Goal: Ask a question: Seek information or help from site administrators or community

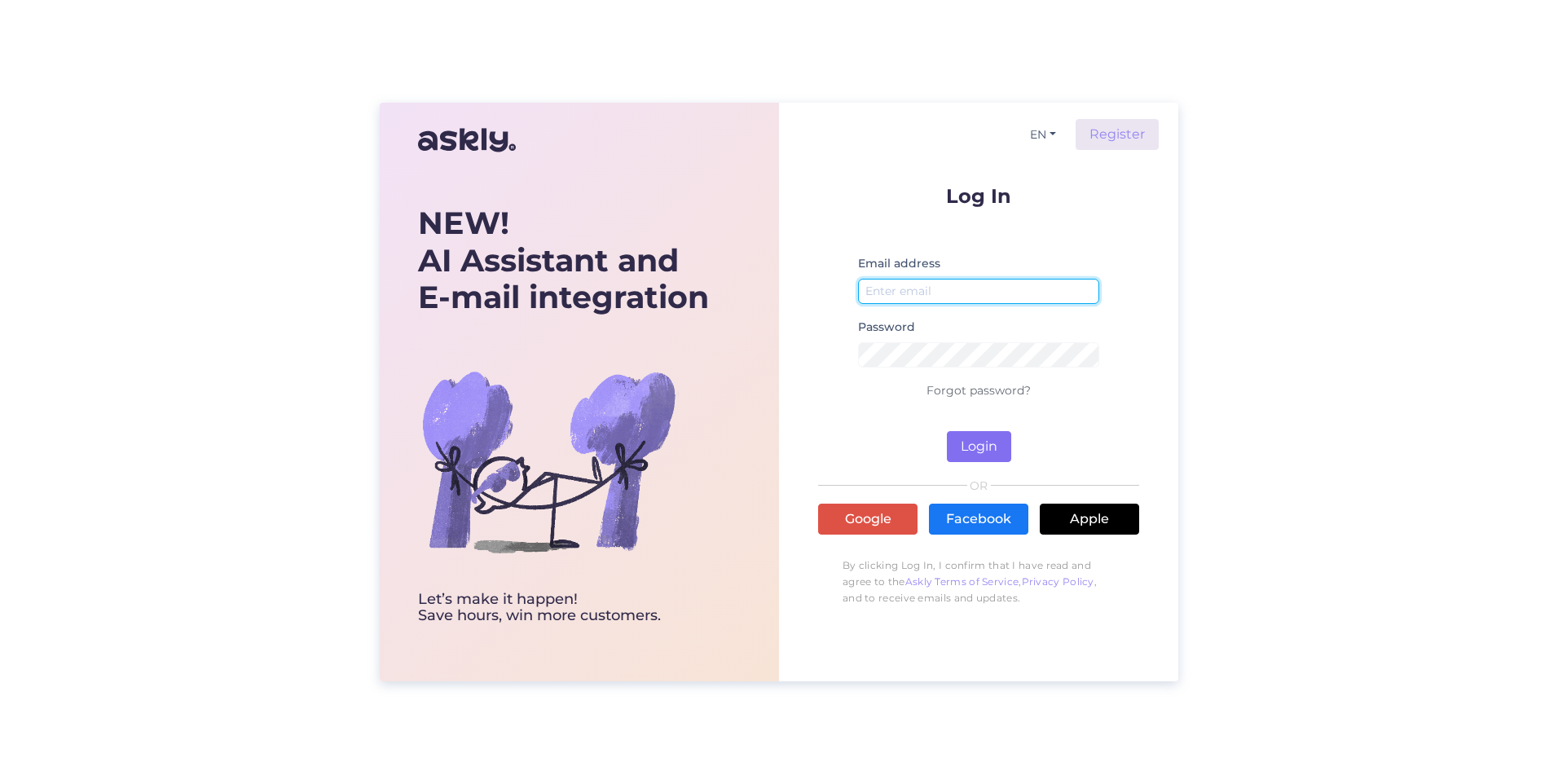
type input "[EMAIL_ADDRESS][DOMAIN_NAME]"
click at [977, 451] on button "Login" at bounding box center [979, 446] width 64 height 31
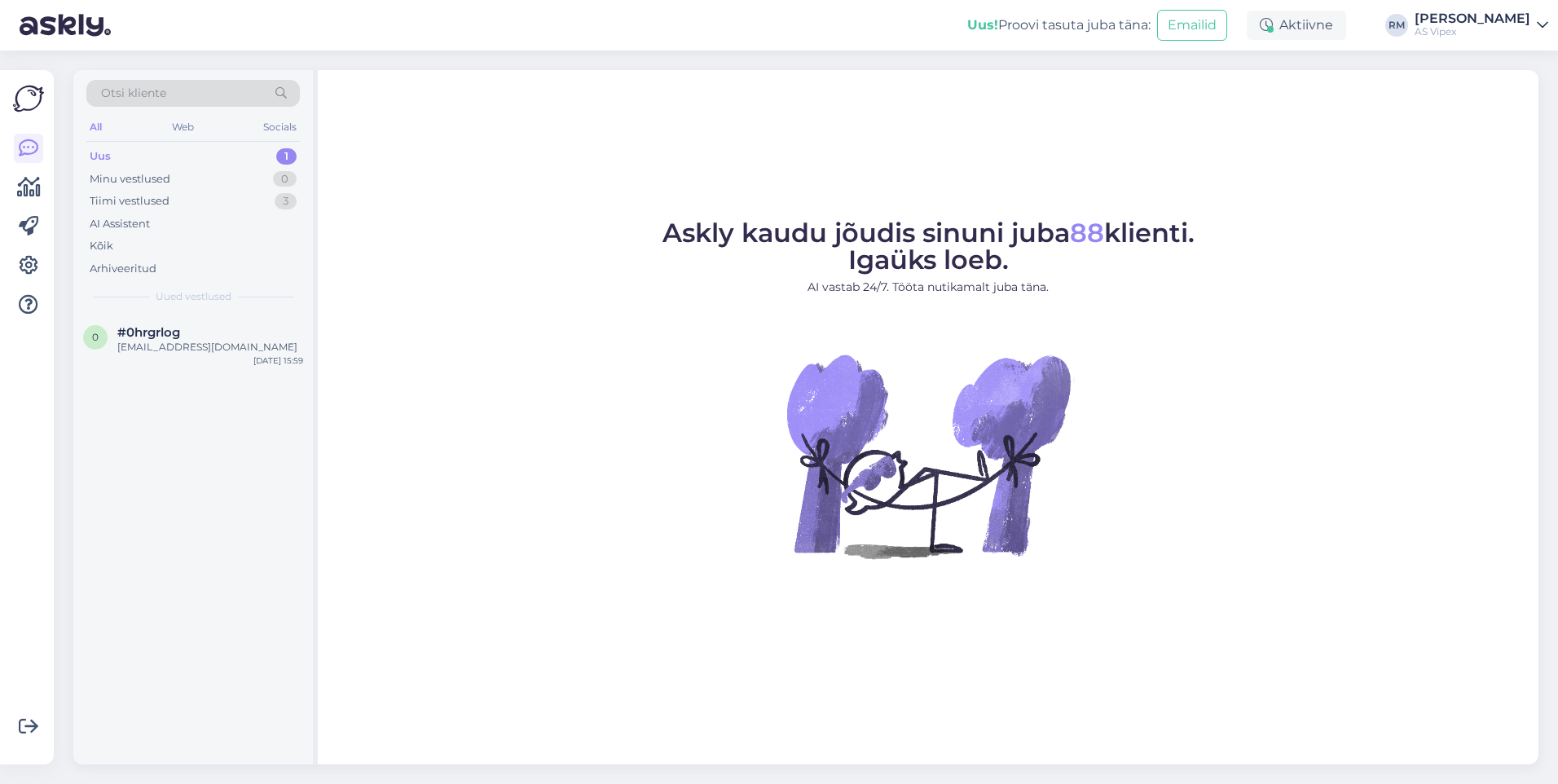
click at [104, 156] on div "Uus" at bounding box center [100, 155] width 21 height 16
click at [172, 345] on div "[EMAIL_ADDRESS][DOMAIN_NAME]" at bounding box center [210, 346] width 186 height 14
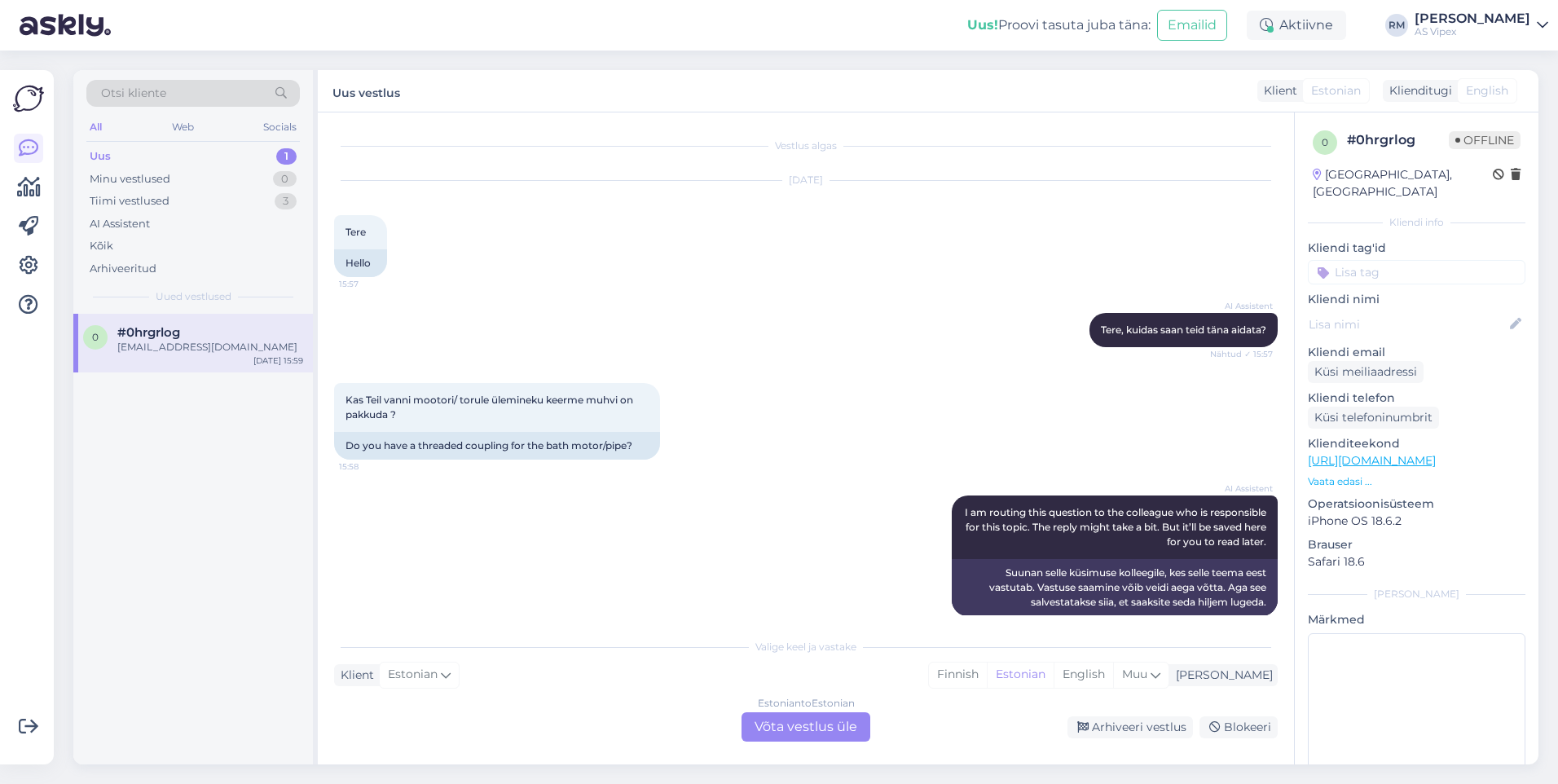
scroll to position [321, 0]
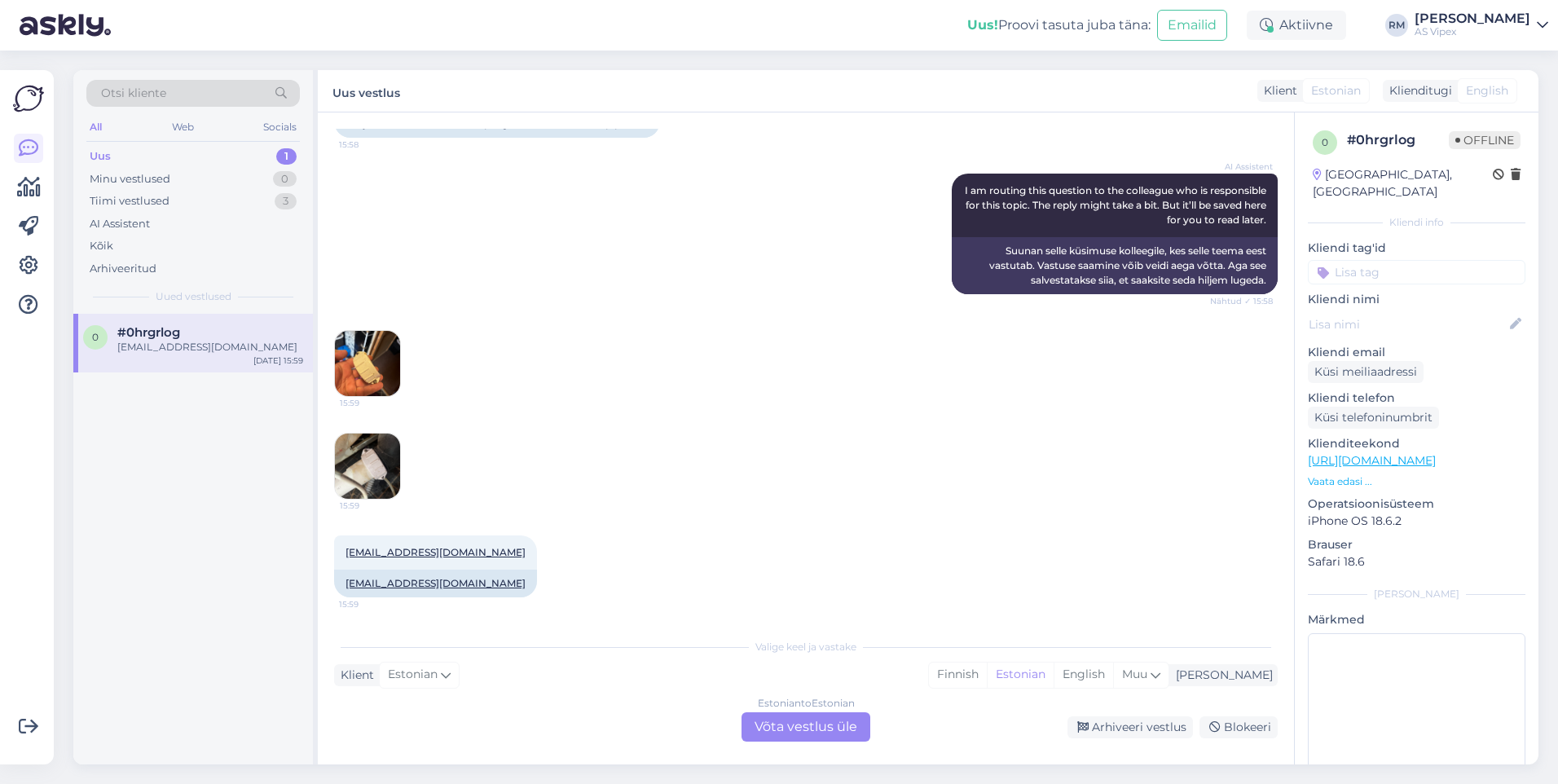
click at [364, 366] on img at bounding box center [367, 363] width 65 height 65
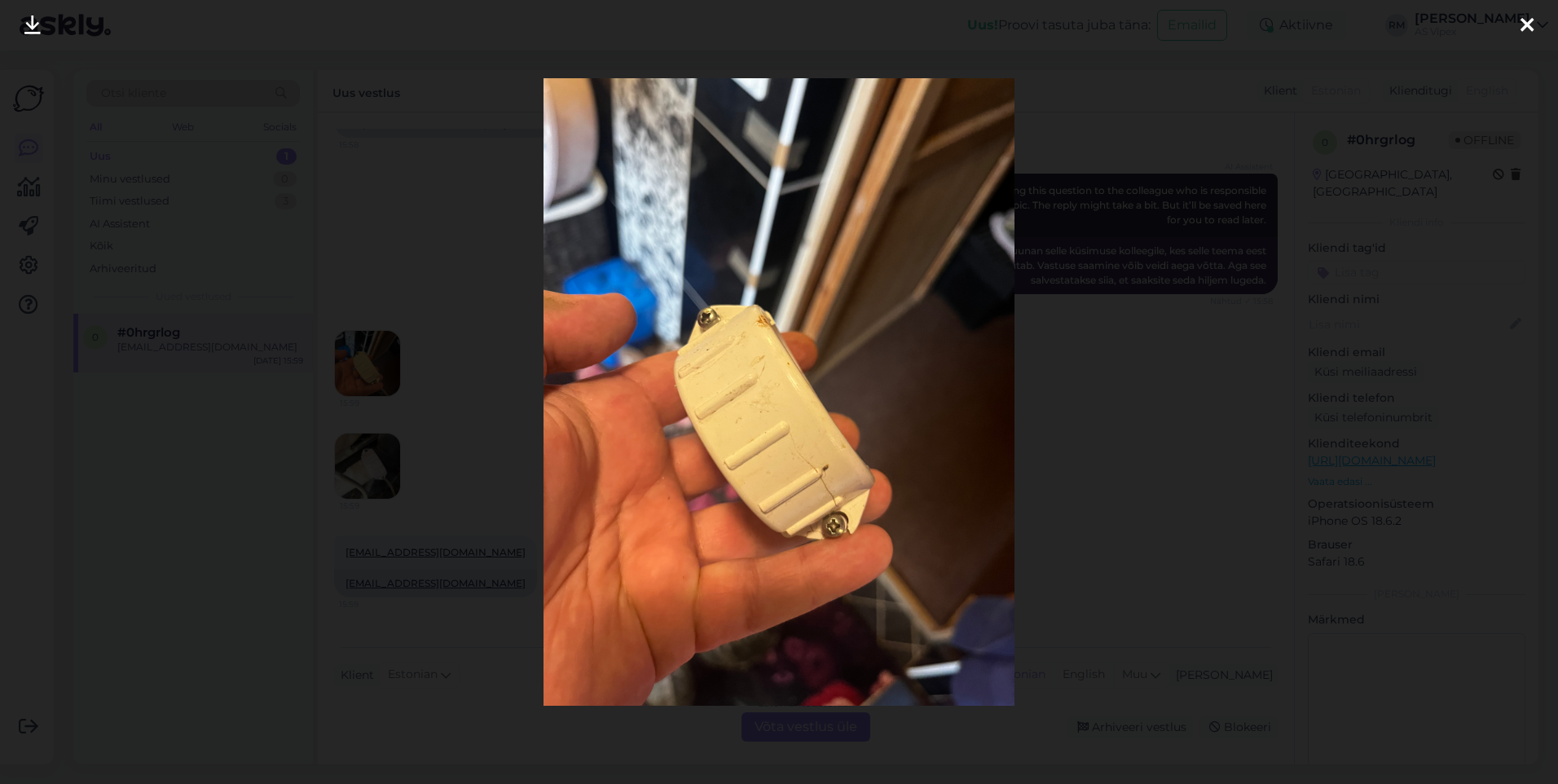
click at [1522, 23] on icon at bounding box center [1527, 26] width 13 height 21
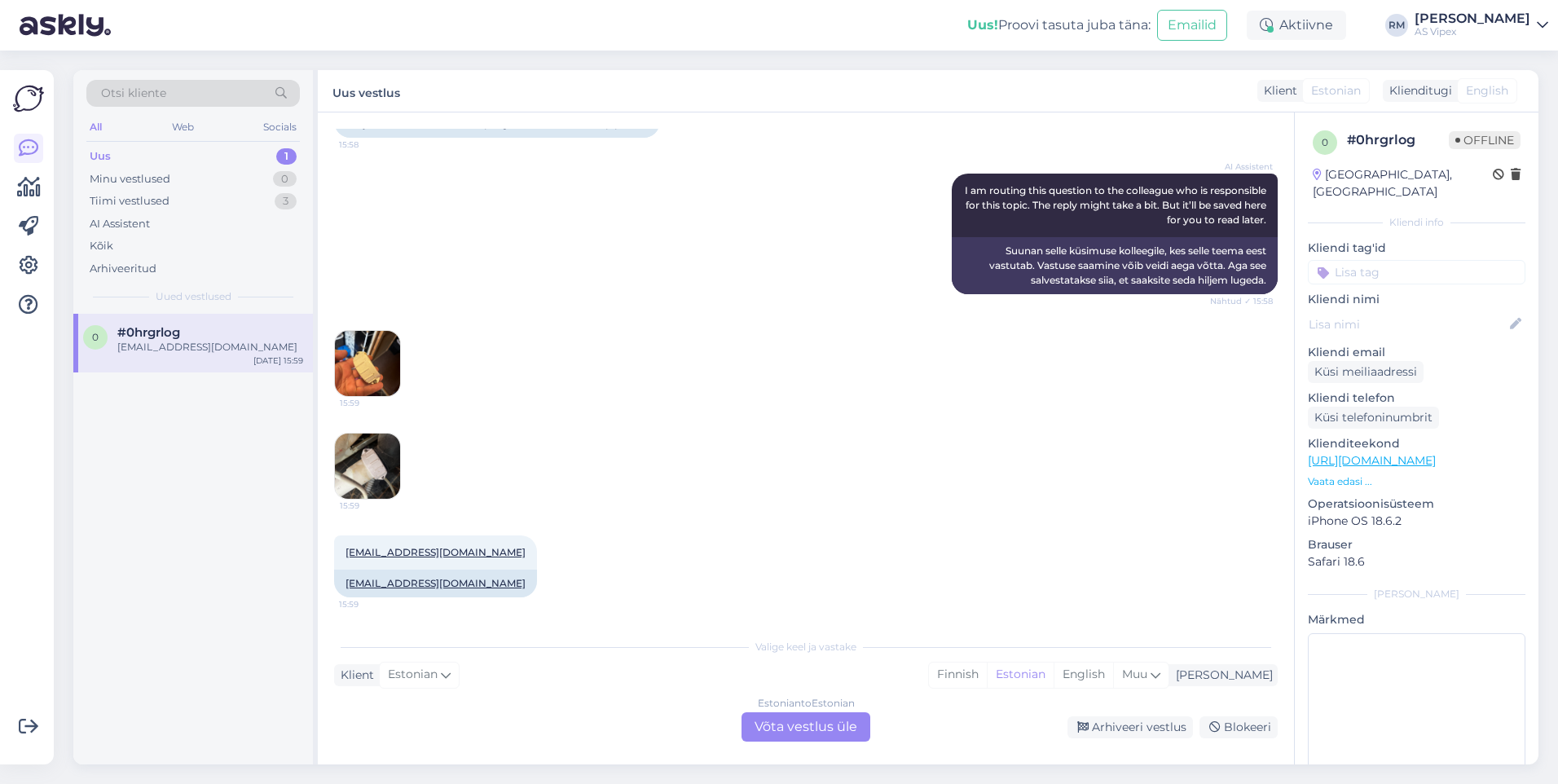
click at [358, 462] on img at bounding box center [367, 465] width 65 height 65
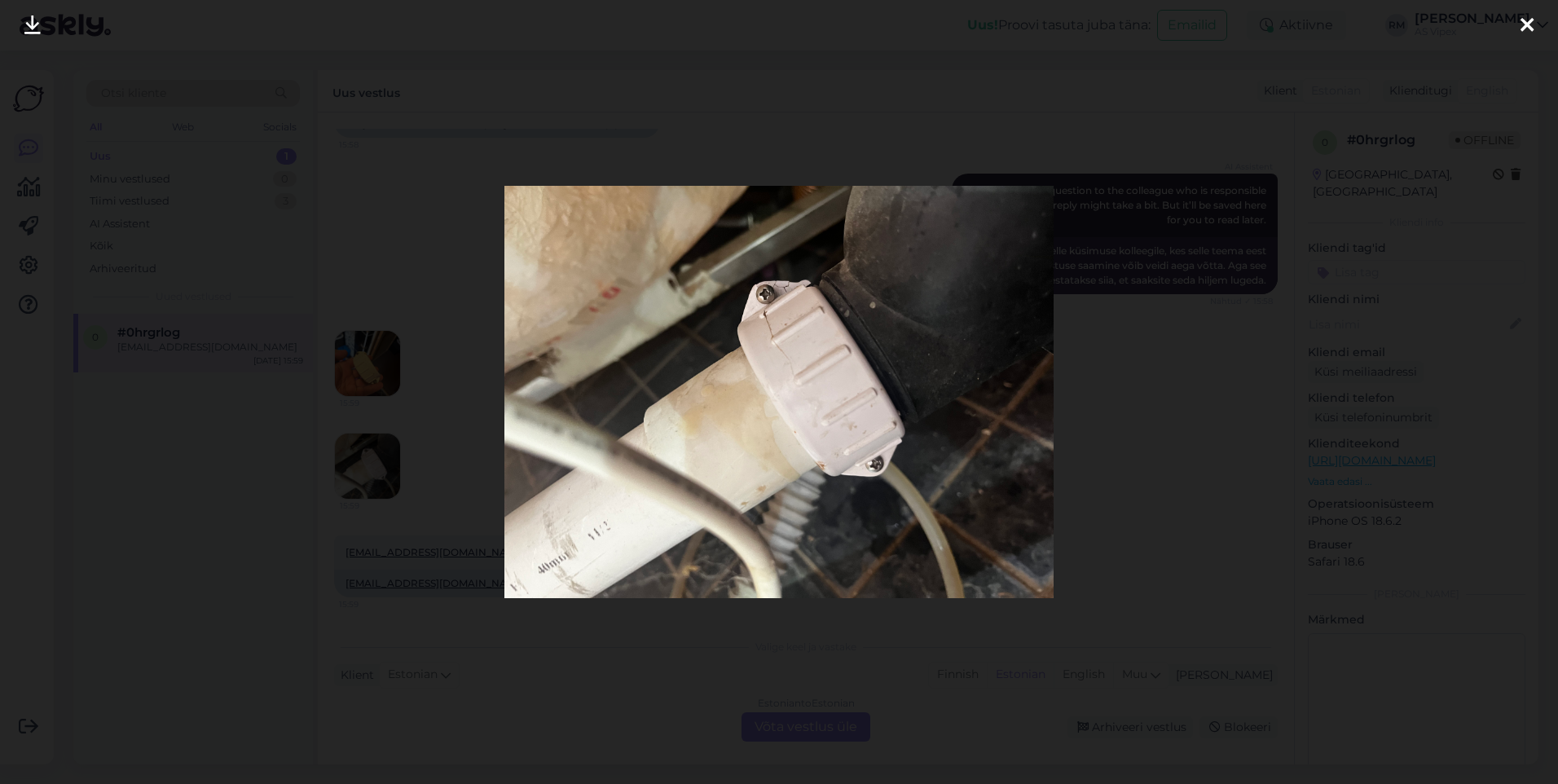
click at [366, 376] on div at bounding box center [779, 392] width 1558 height 784
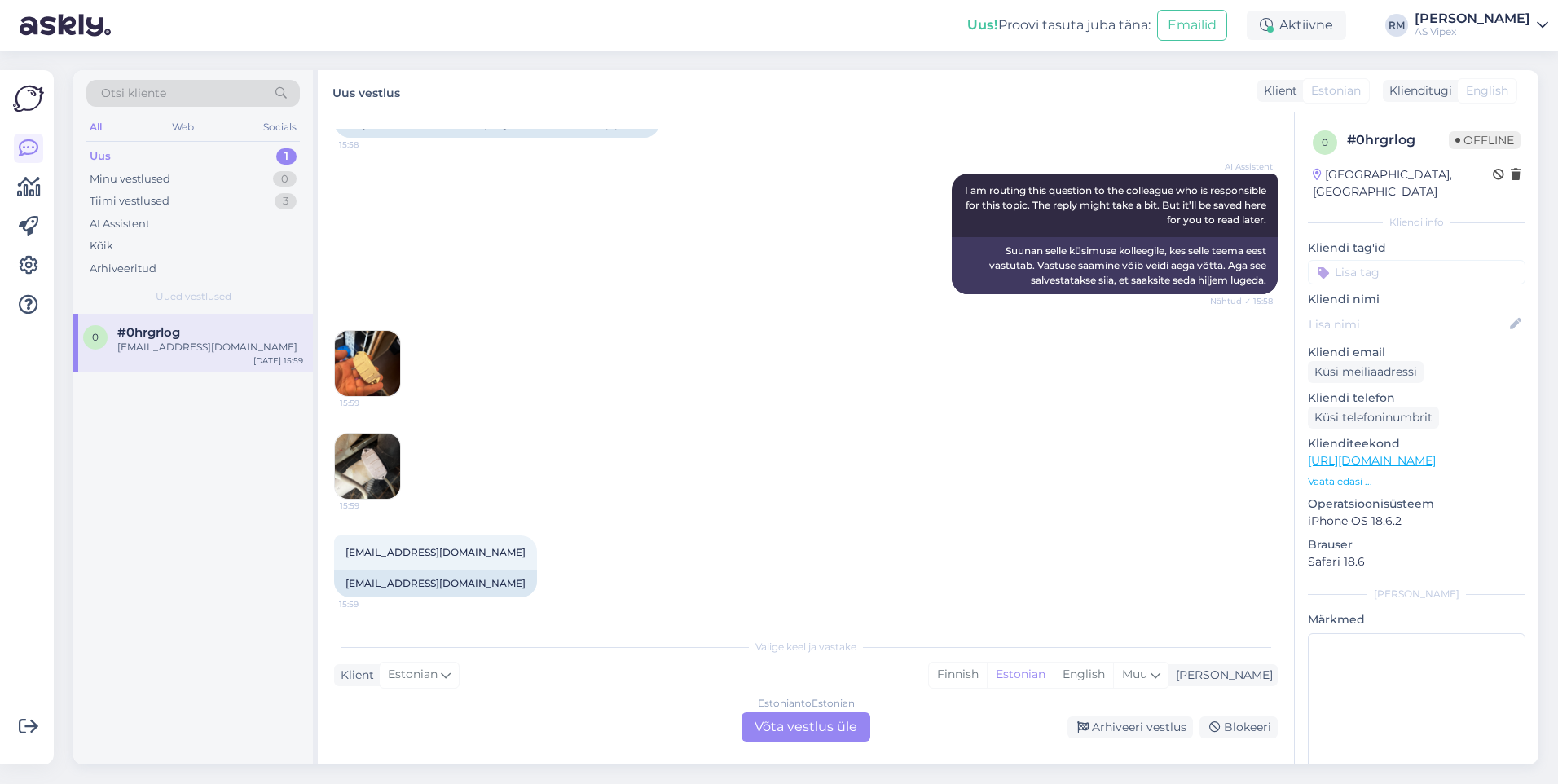
click at [366, 361] on img at bounding box center [367, 363] width 65 height 65
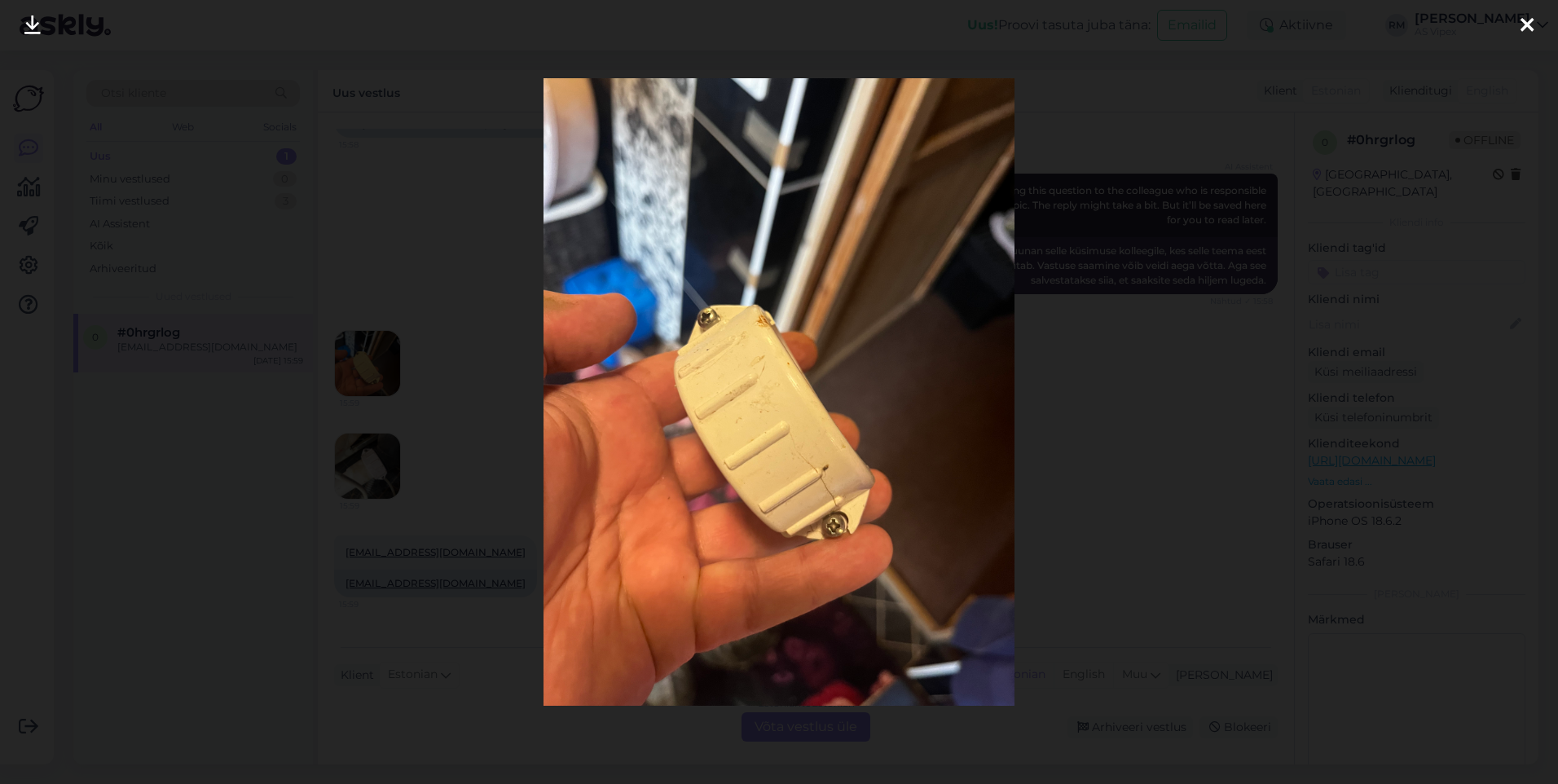
click at [354, 460] on div at bounding box center [779, 392] width 1558 height 784
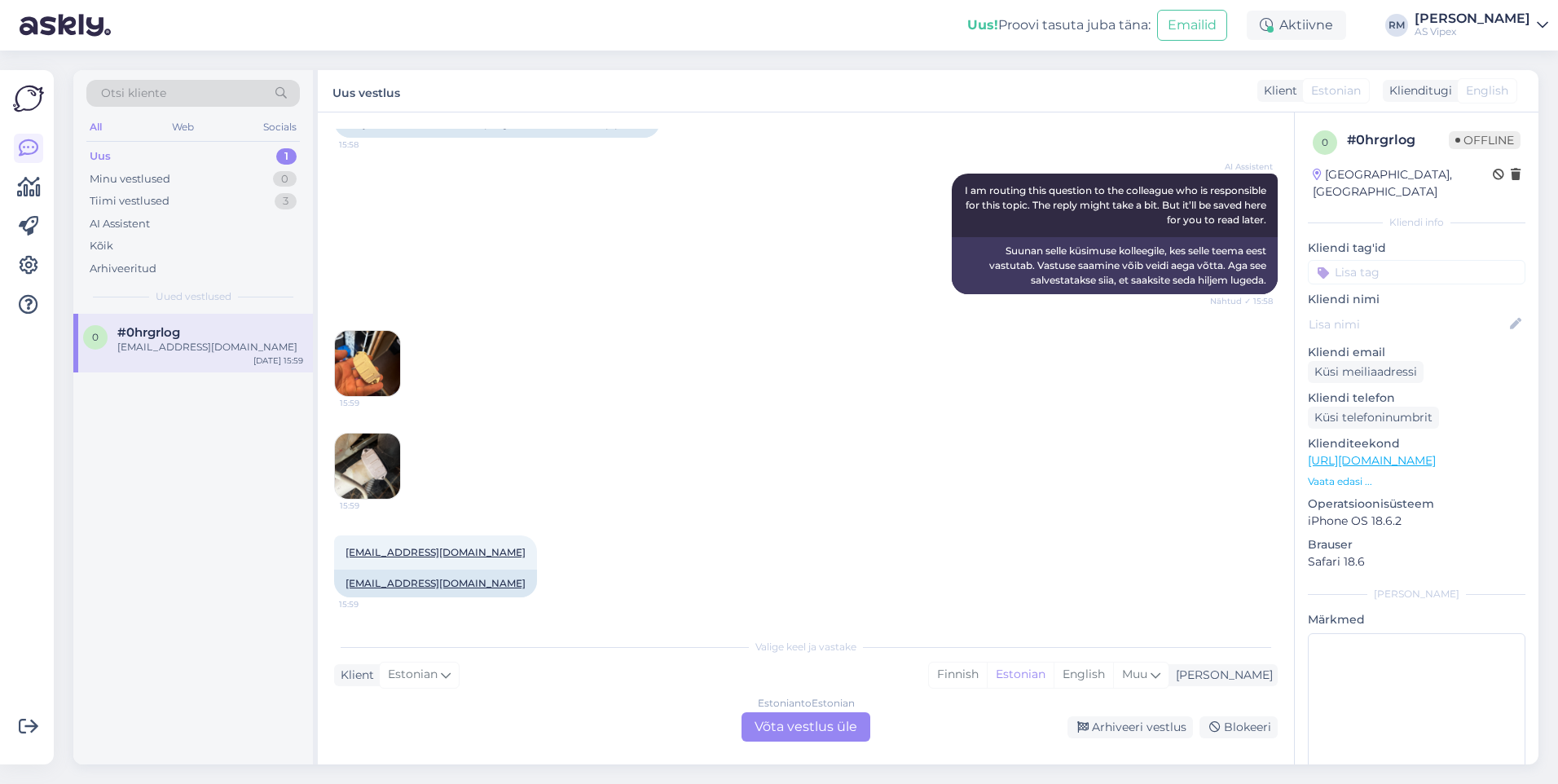
click at [798, 724] on div "Estonian to Estonian Võta vestlus üle" at bounding box center [805, 727] width 129 height 30
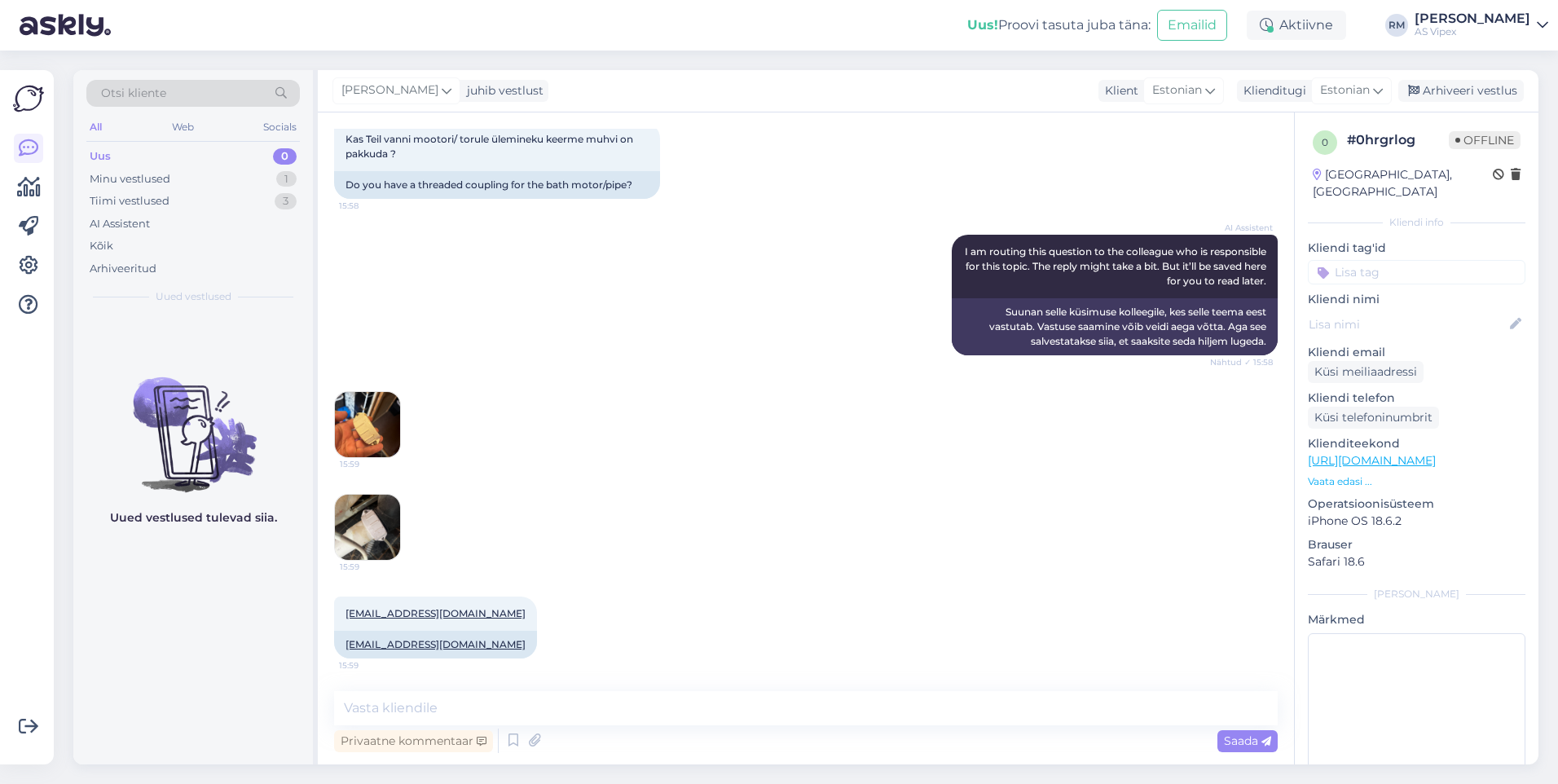
scroll to position [260, 0]
click at [529, 702] on textarea at bounding box center [805, 708] width 944 height 34
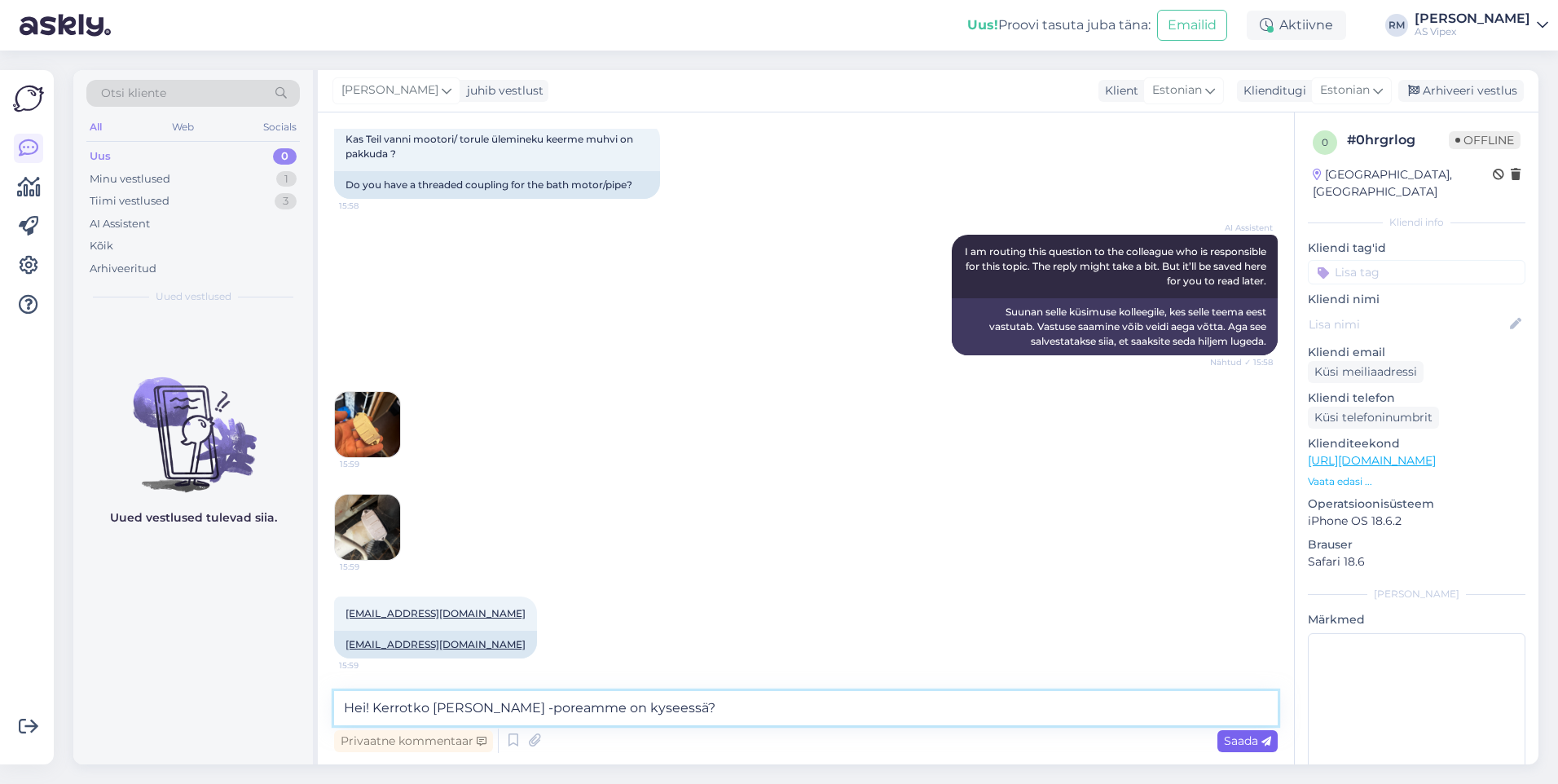
type textarea "Hei! Kerrotko [PERSON_NAME] -poreamme on kyseessä?"
click at [1254, 742] on span "Saada" at bounding box center [1248, 740] width 48 height 14
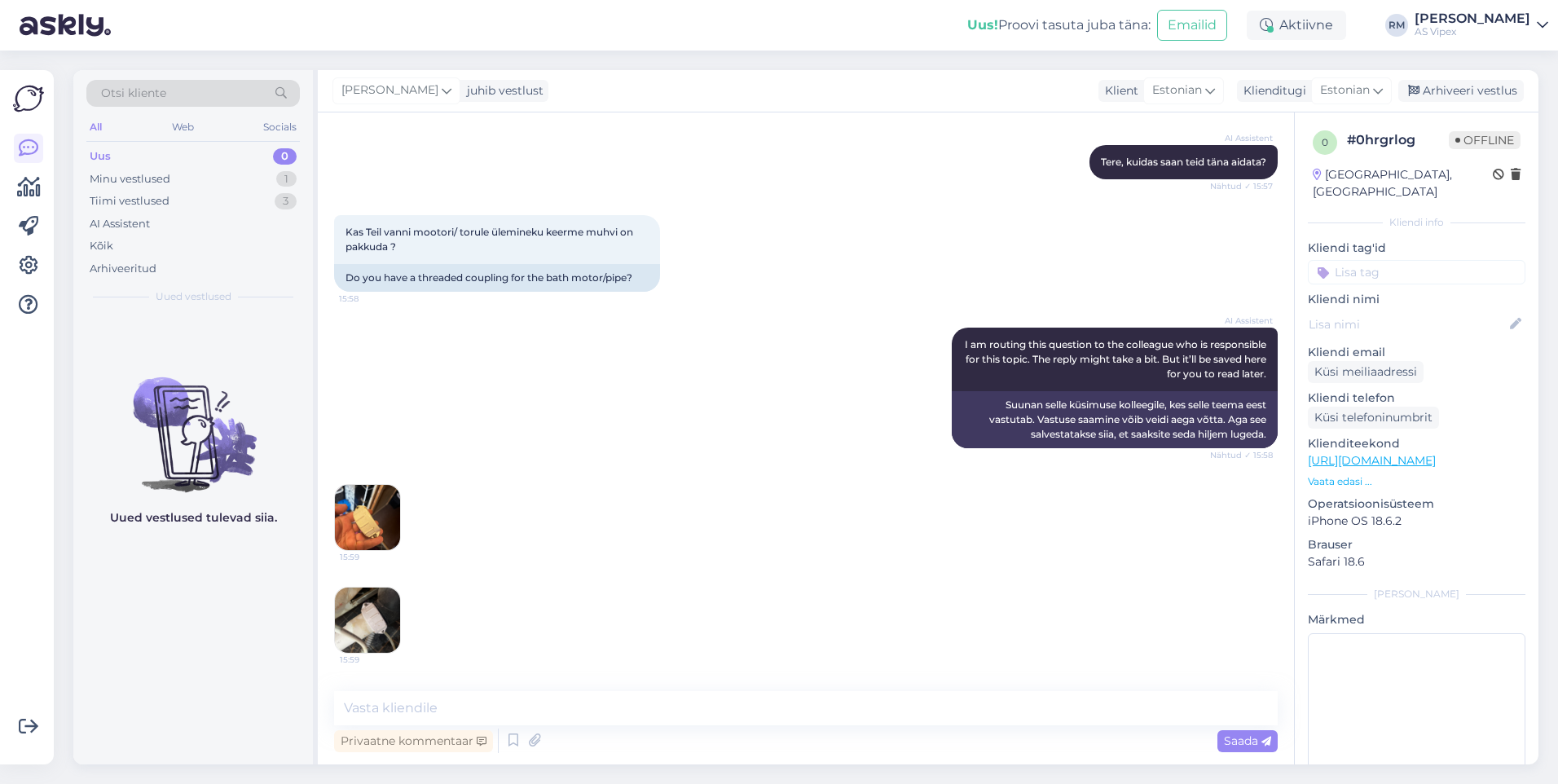
scroll to position [249, 0]
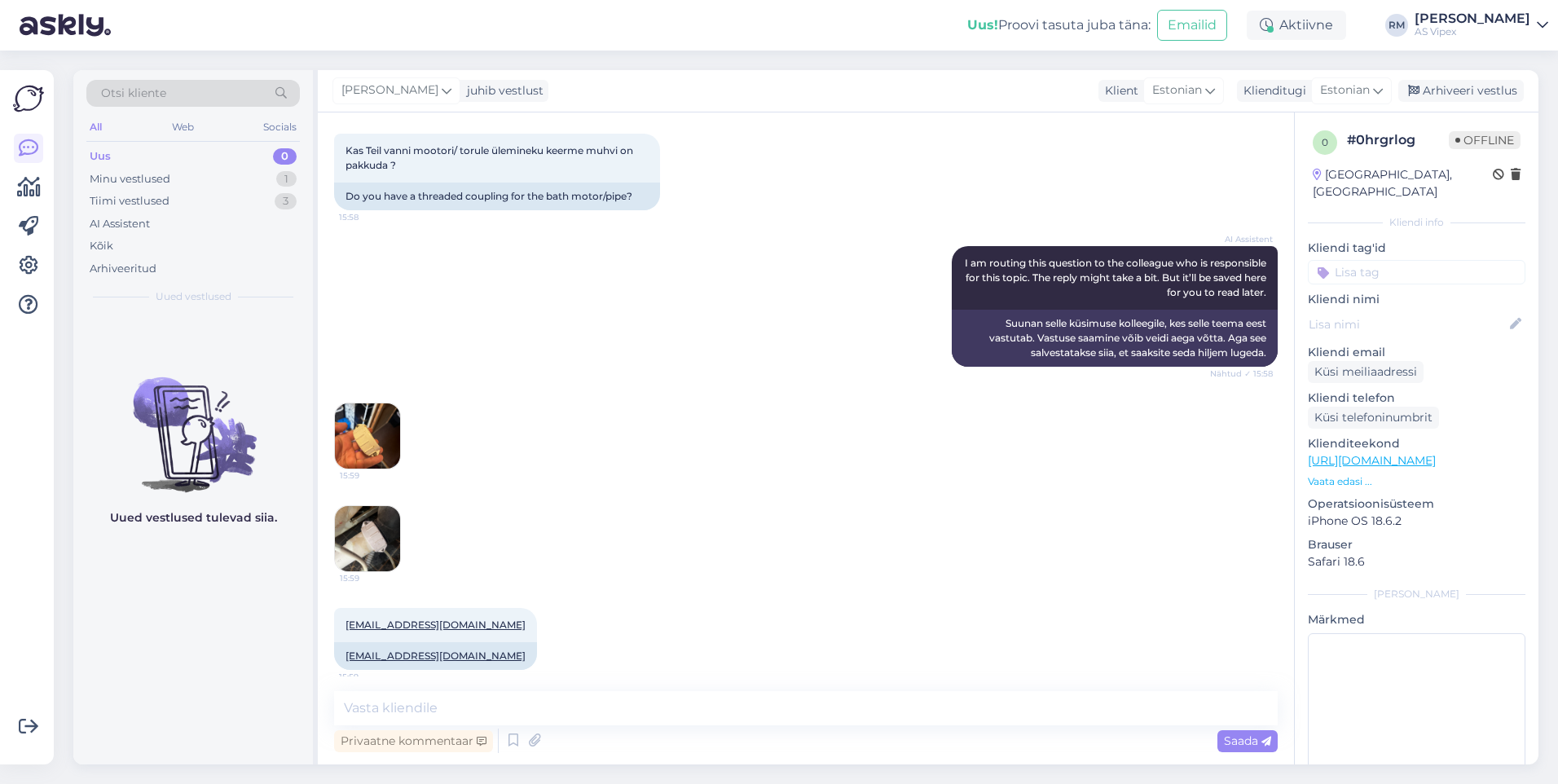
click at [362, 436] on img at bounding box center [367, 436] width 65 height 65
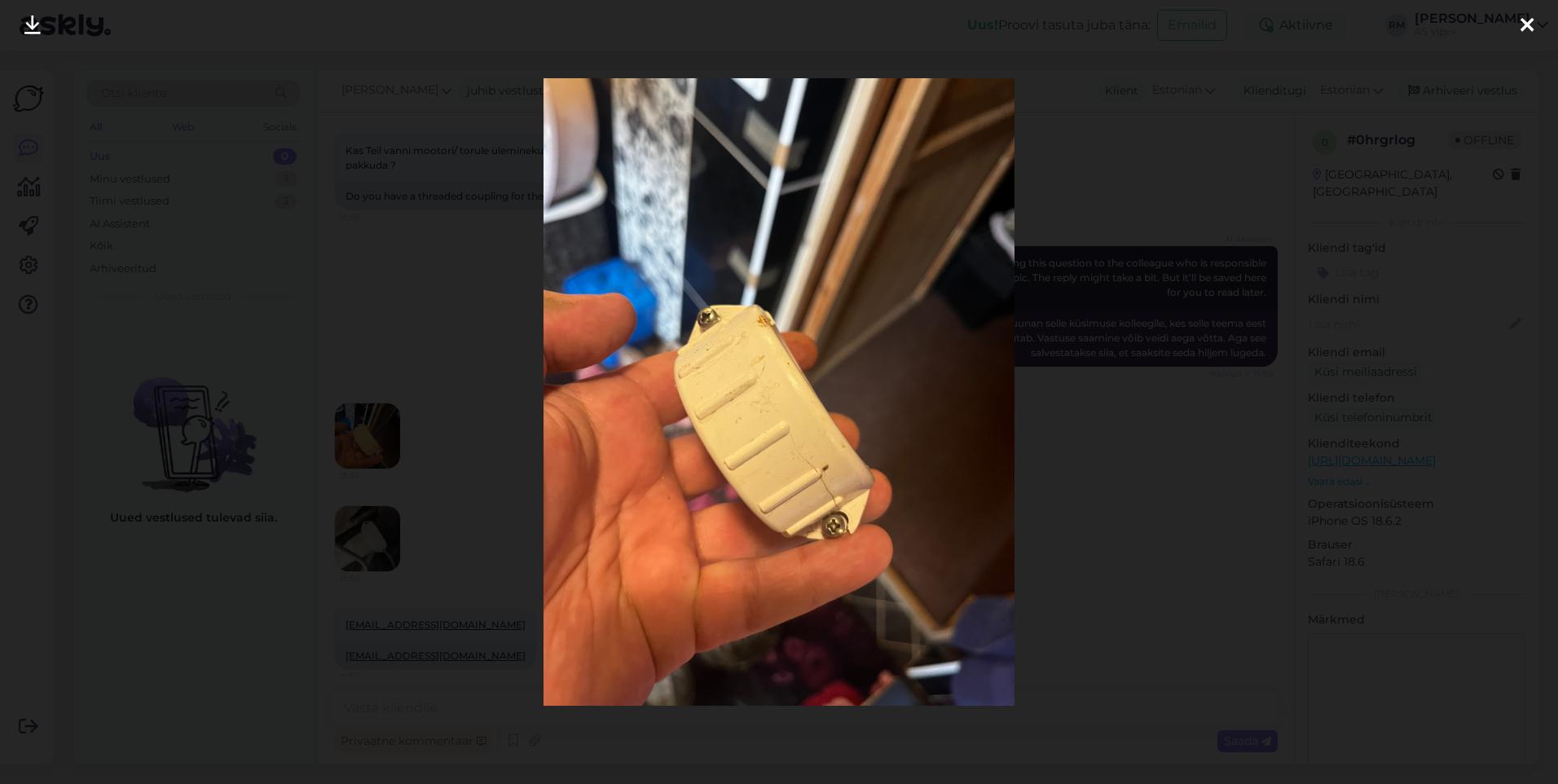
click at [1527, 22] on icon at bounding box center [1527, 26] width 13 height 21
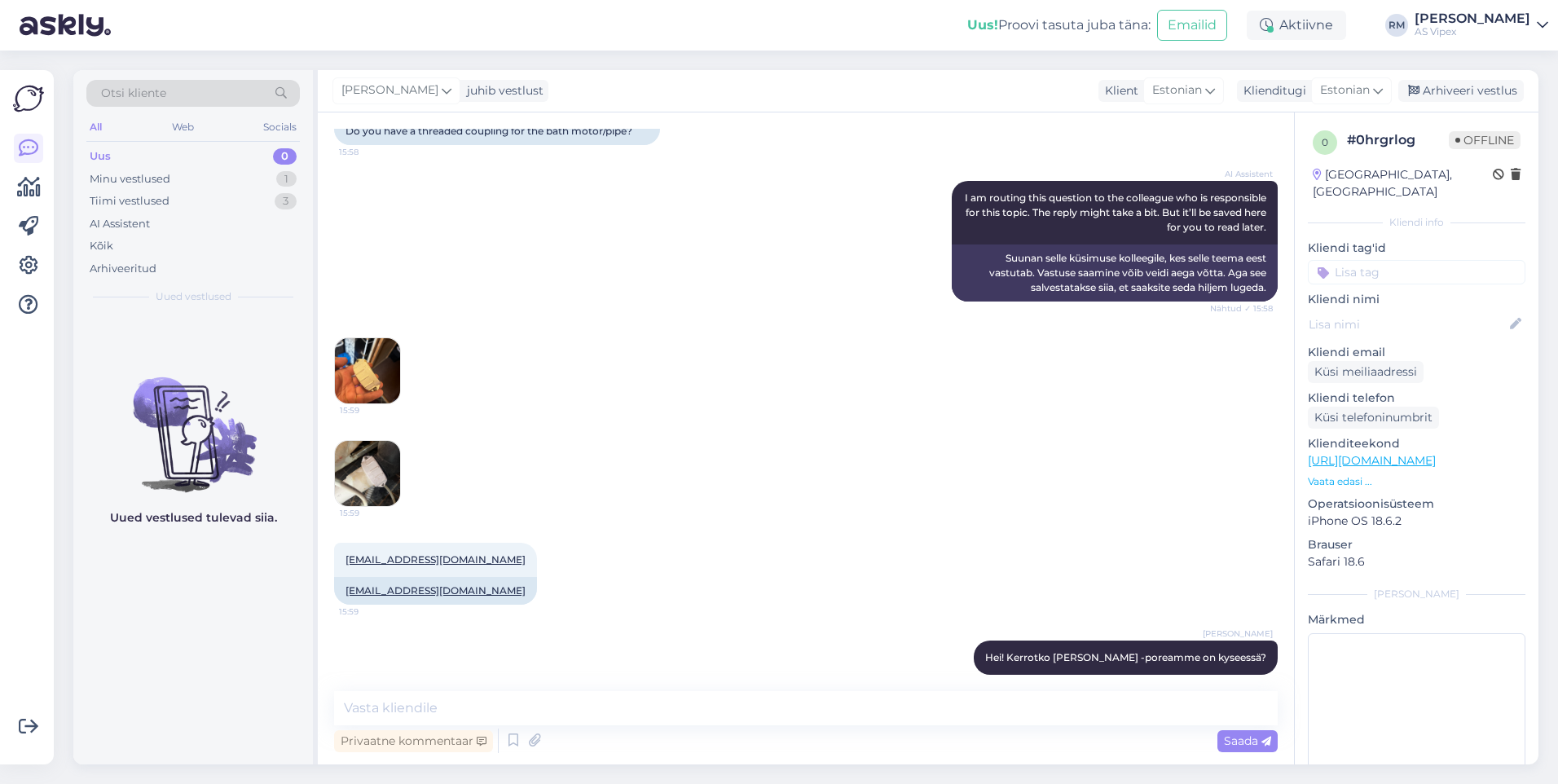
scroll to position [331, 0]
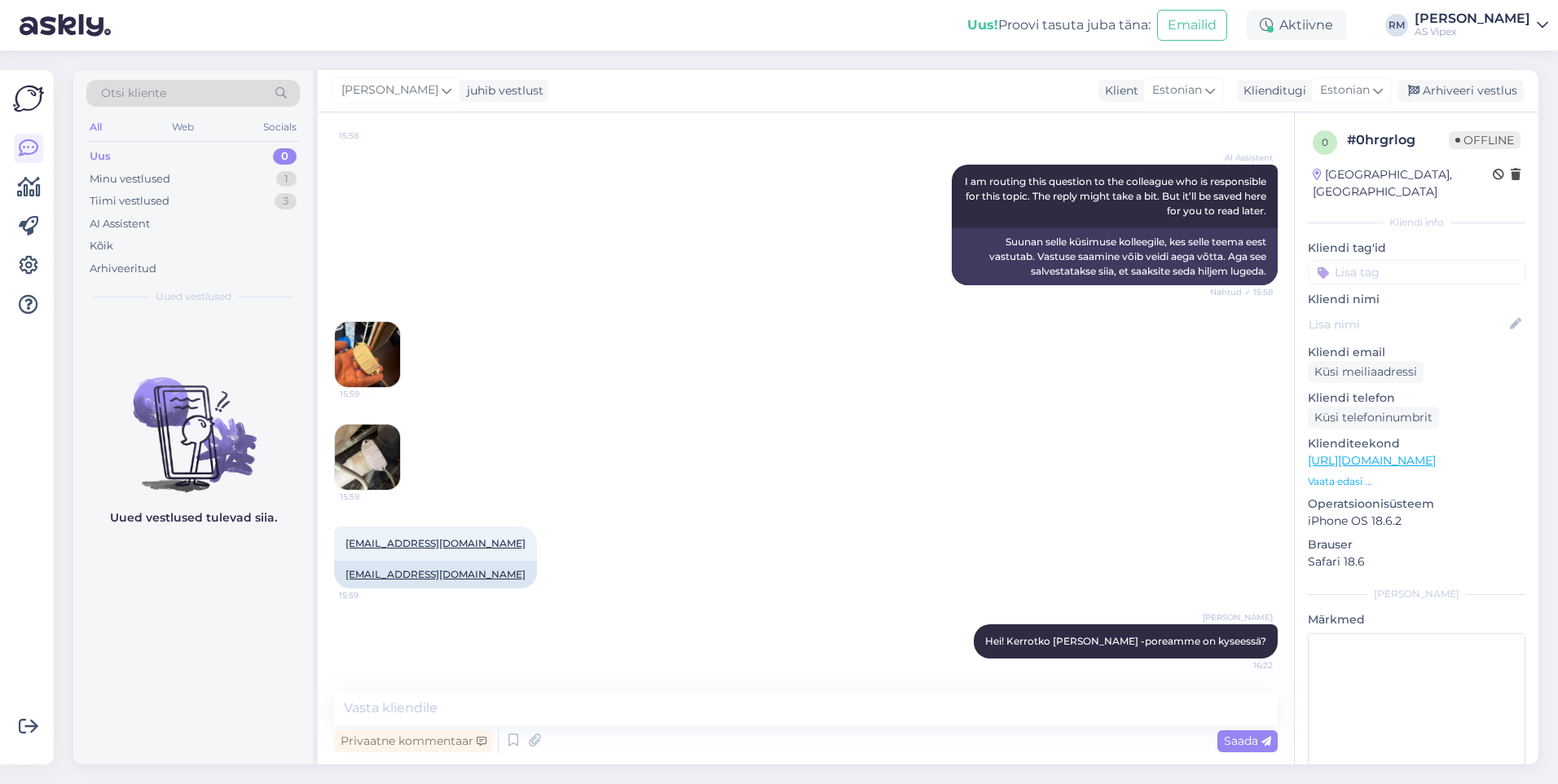
click at [1542, 26] on icon at bounding box center [1543, 26] width 11 height 13
click at [1402, 139] on div "Logi välja" at bounding box center [1403, 139] width 290 height 30
